Goal: Browse casually

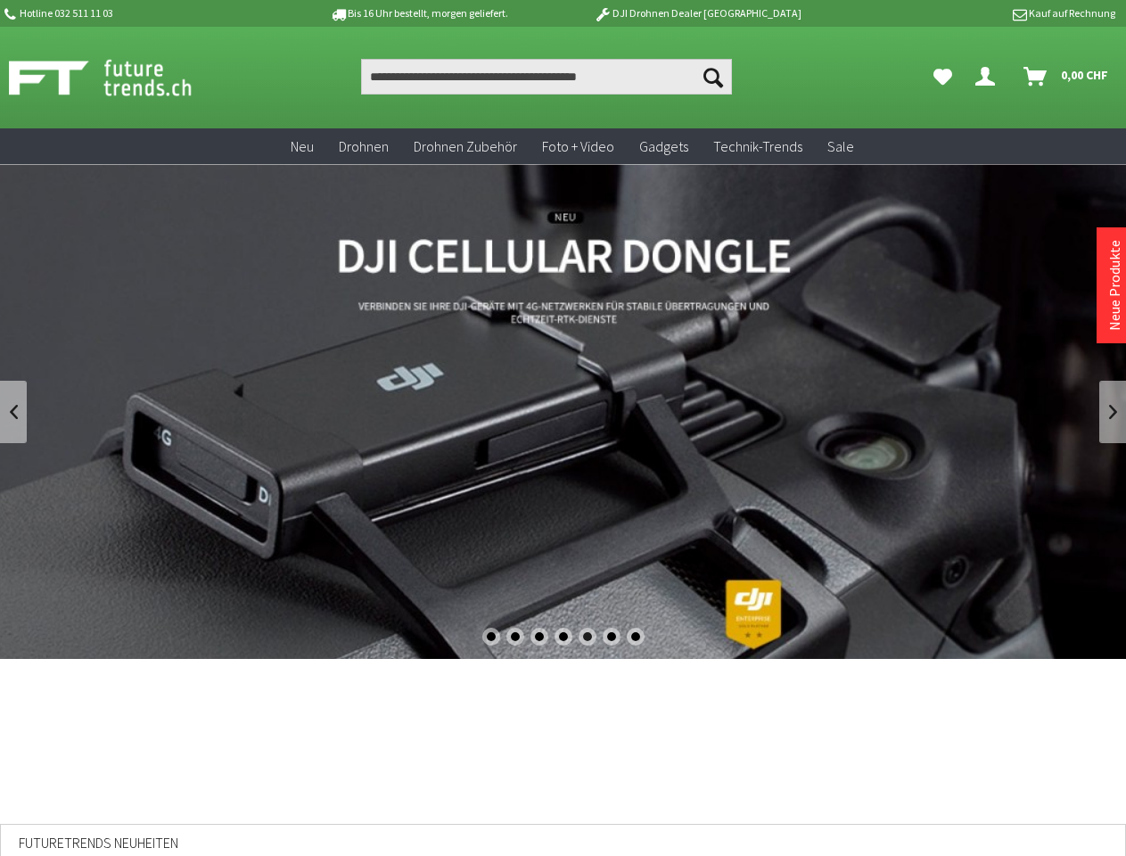
click at [490, 636] on div "1" at bounding box center [491, 636] width 18 height 18
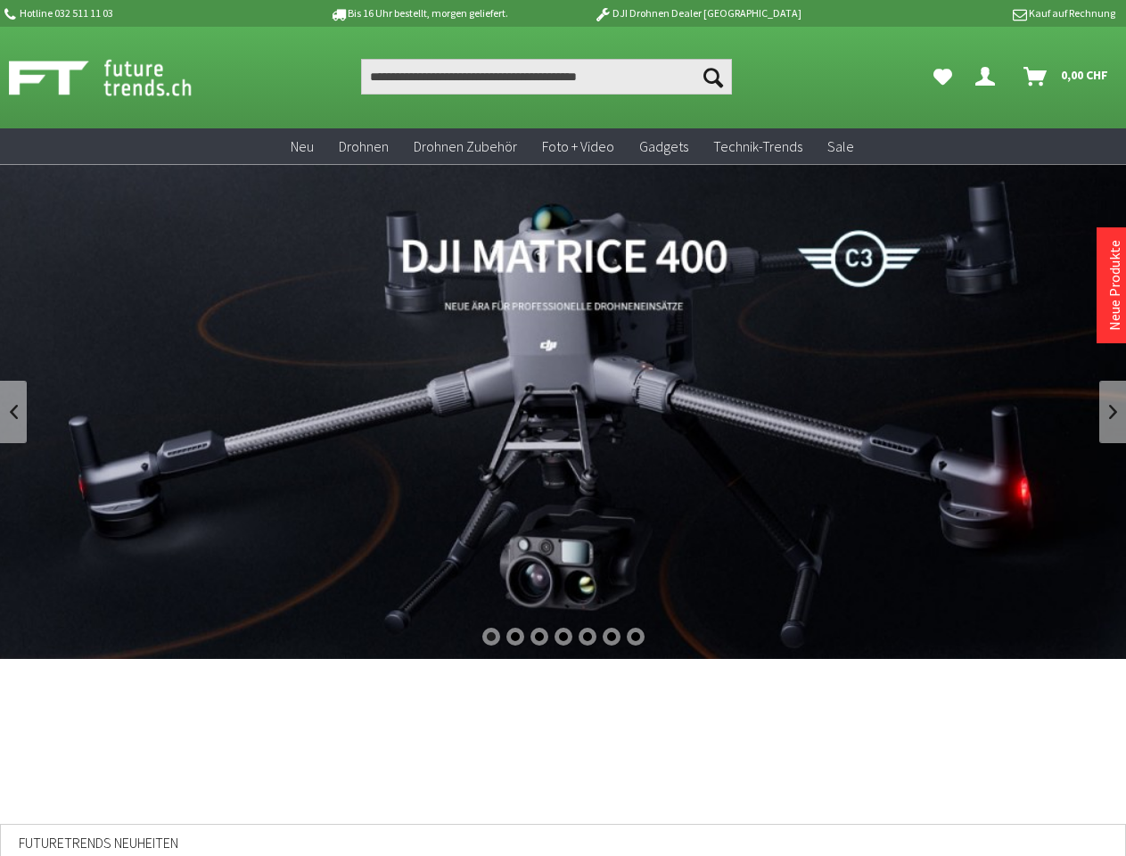
click at [514, 636] on div "2" at bounding box center [515, 636] width 18 height 18
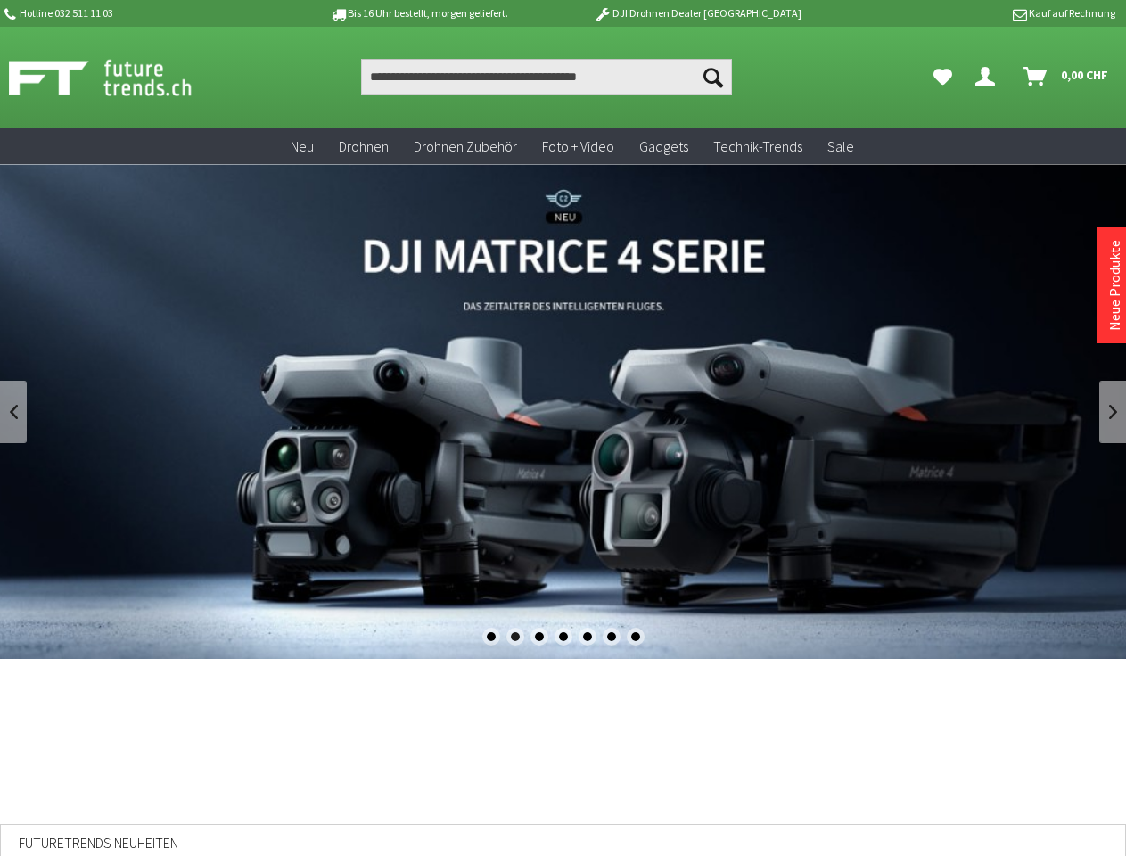
click at [538, 636] on div "3" at bounding box center [539, 636] width 18 height 18
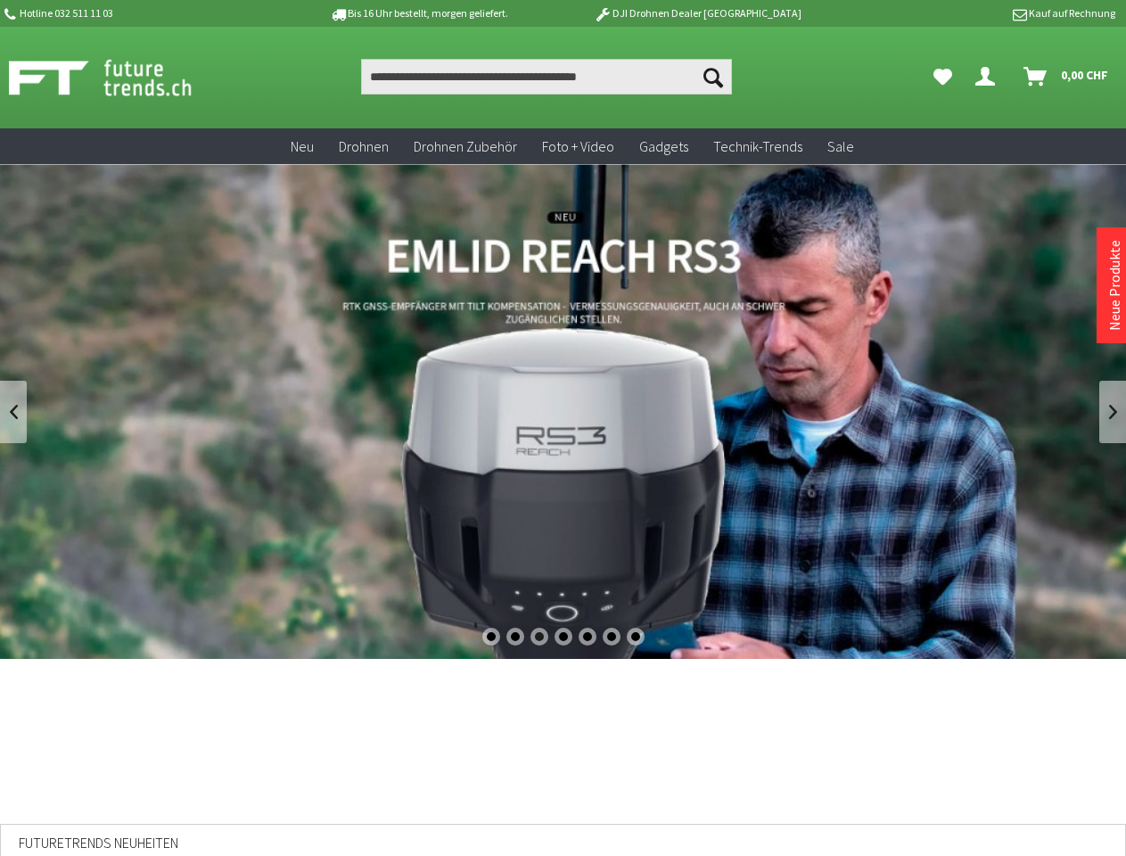
click at [563, 636] on div "4" at bounding box center [563, 636] width 18 height 18
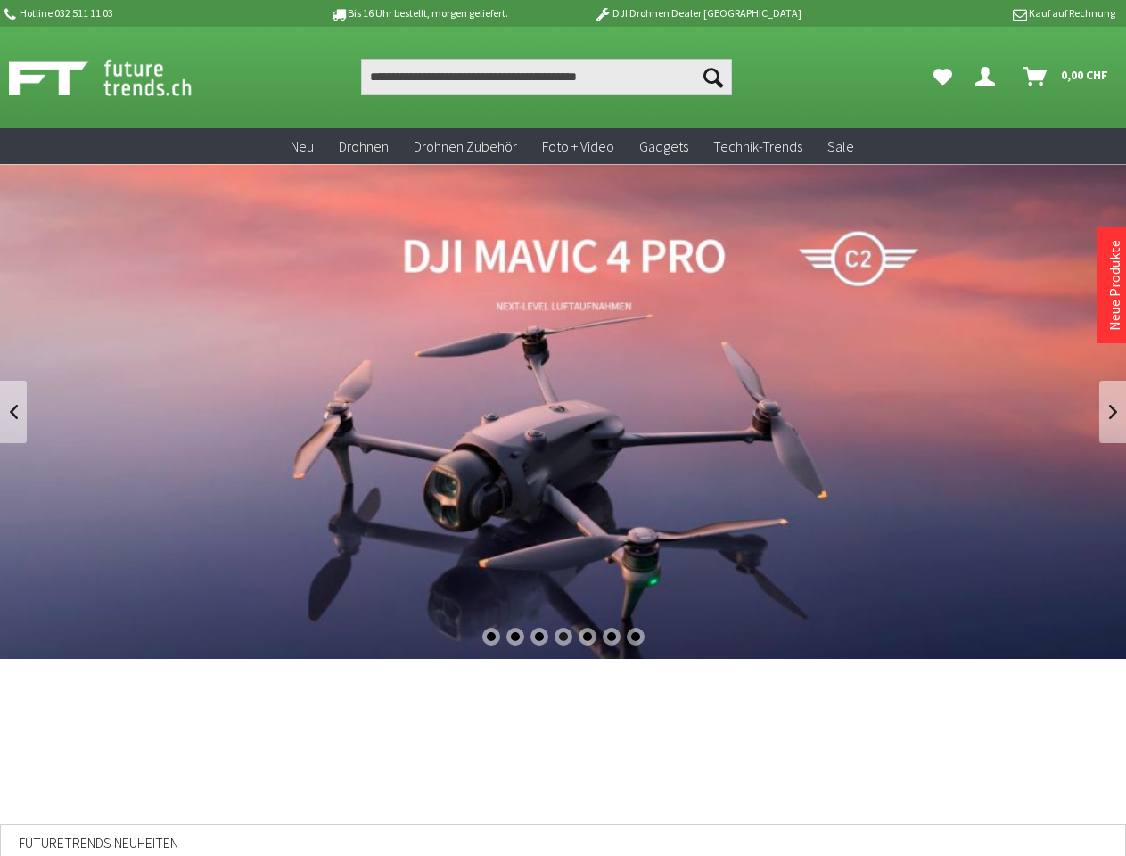
click at [587, 636] on div "5" at bounding box center [587, 636] width 18 height 18
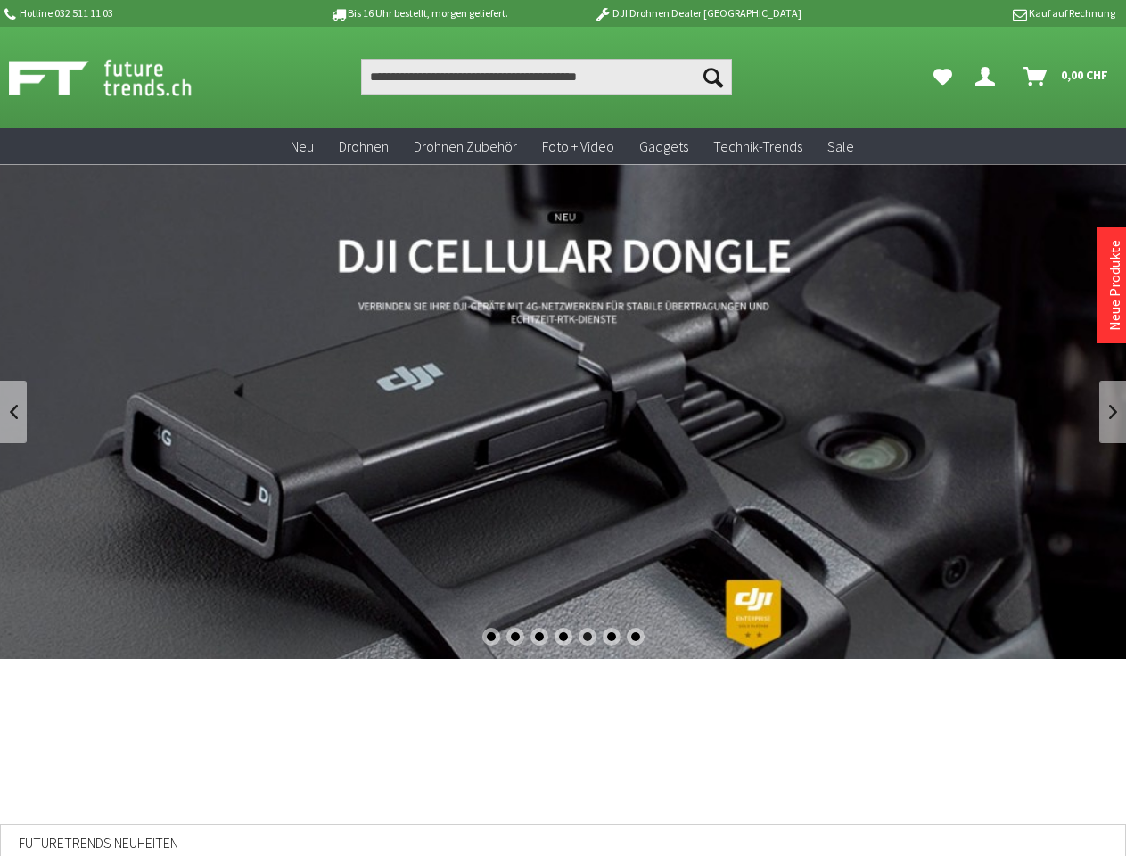
click at [611, 636] on div "6" at bounding box center [612, 636] width 18 height 18
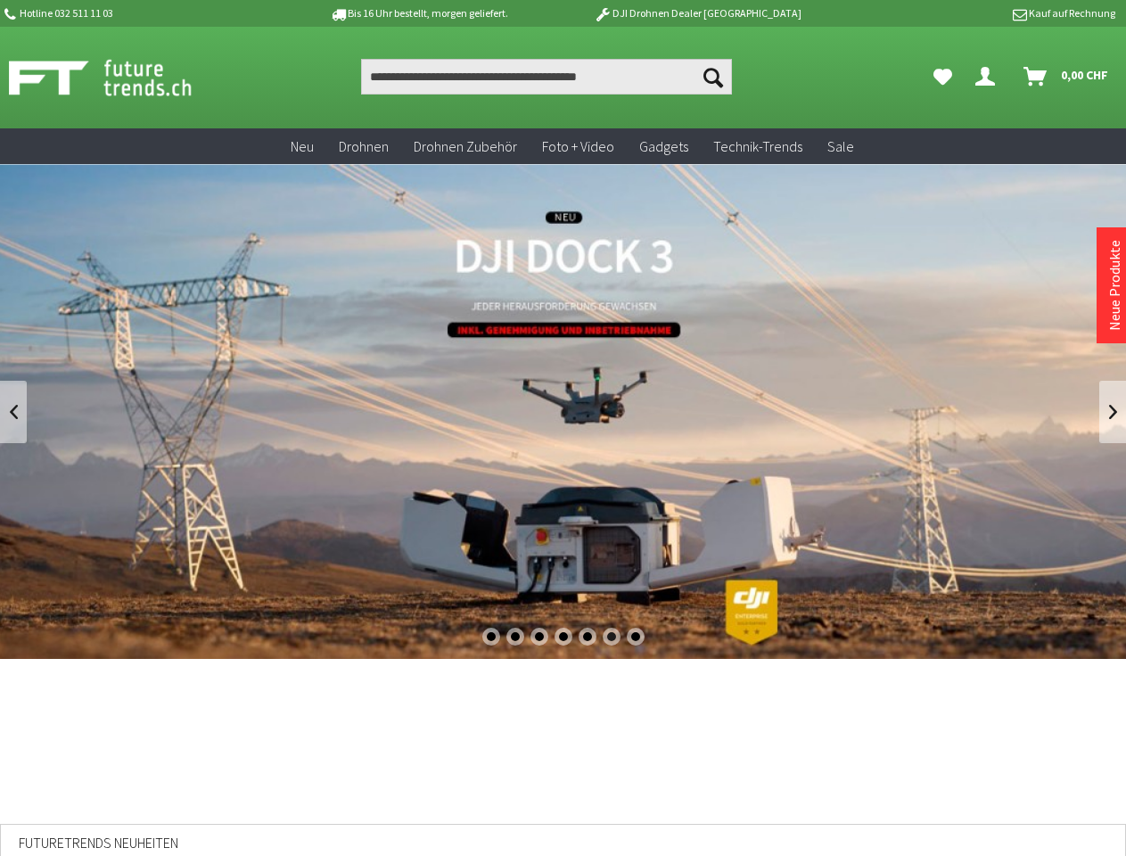
click at [636, 636] on div "7" at bounding box center [636, 636] width 18 height 18
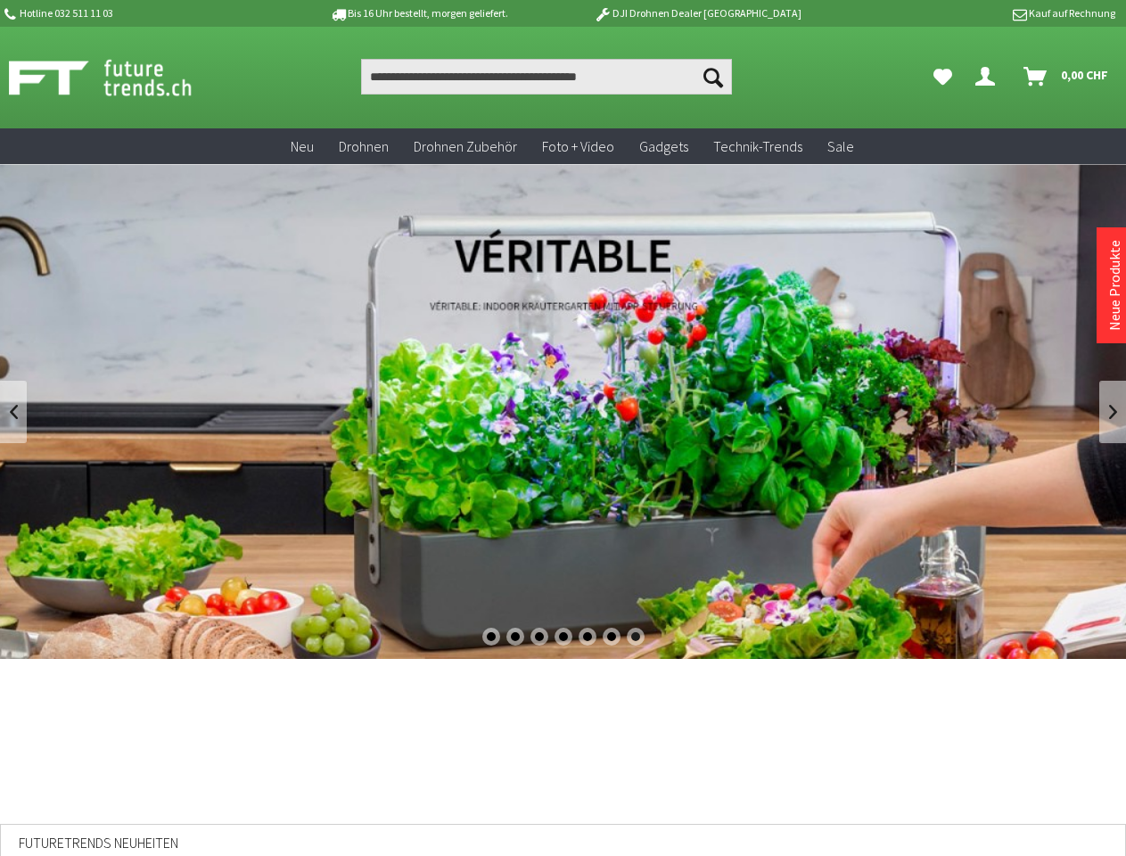
click at [13, 412] on link at bounding box center [13, 412] width 27 height 62
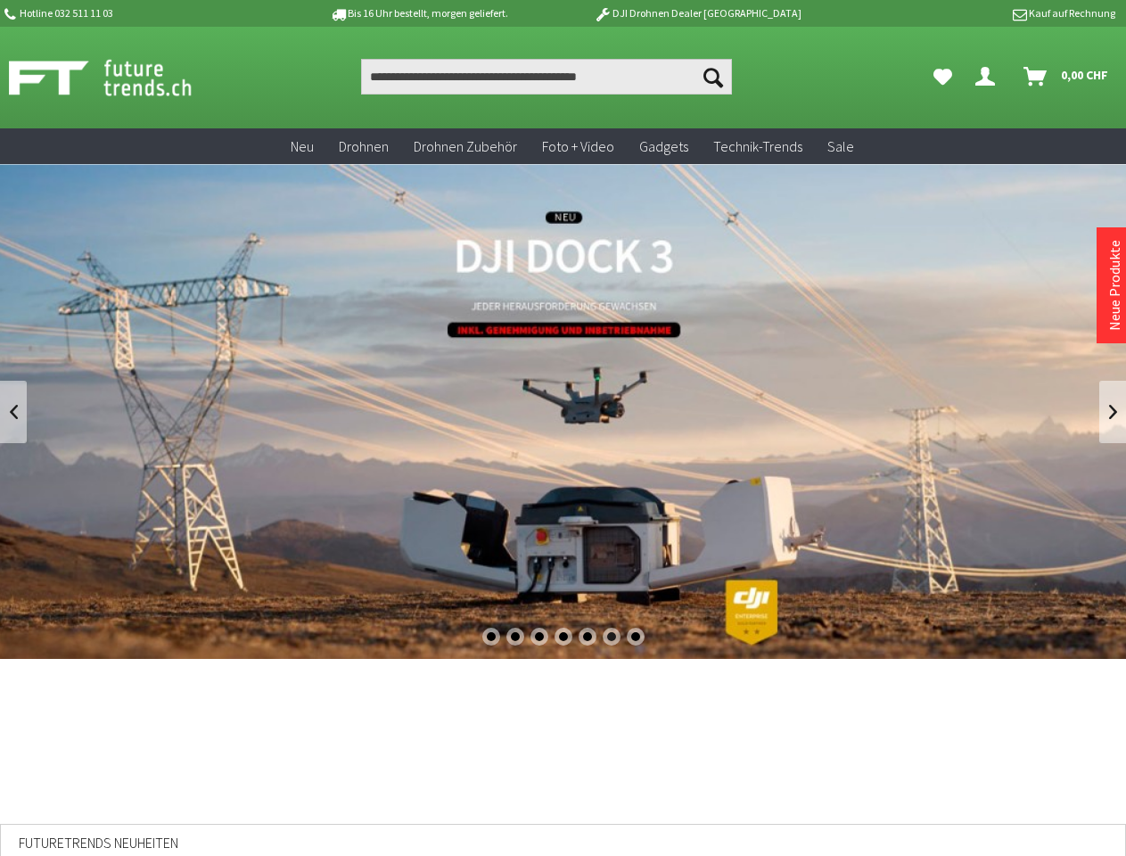
click at [1112, 412] on link at bounding box center [1112, 412] width 27 height 62
